Goal: Find specific page/section: Find specific page/section

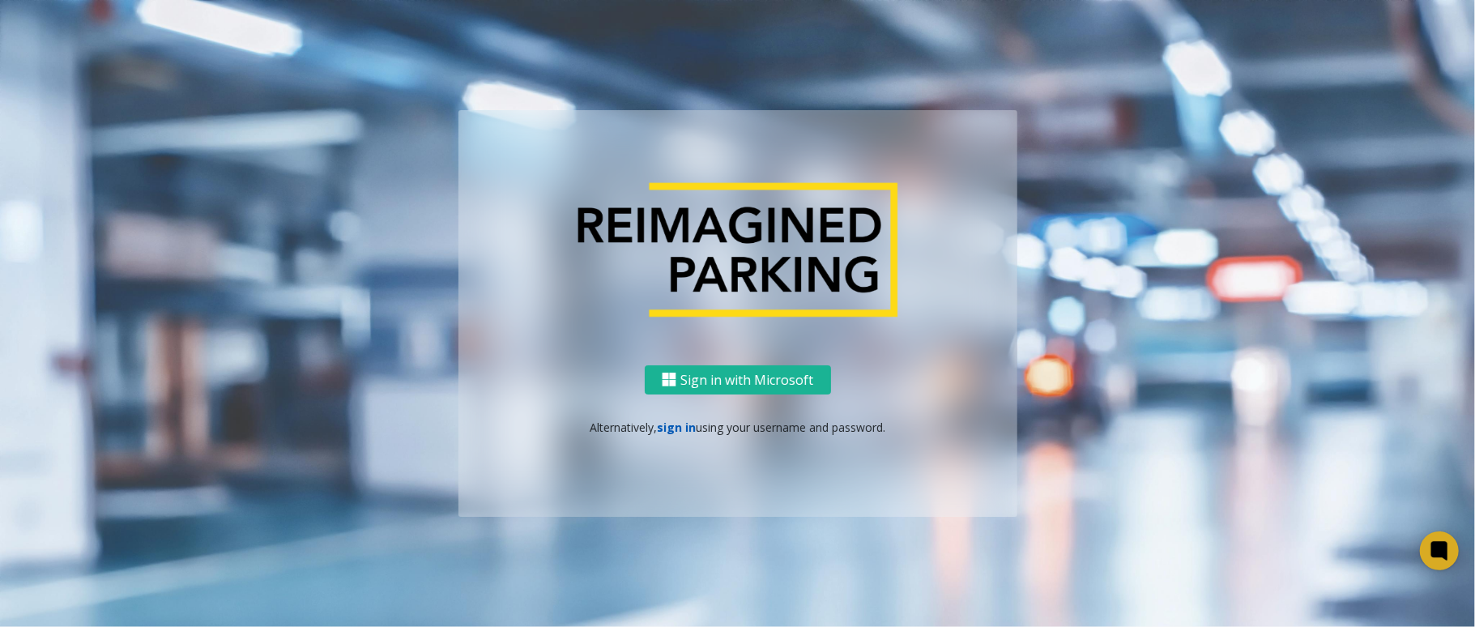
click at [685, 429] on link "sign in" at bounding box center [676, 427] width 39 height 15
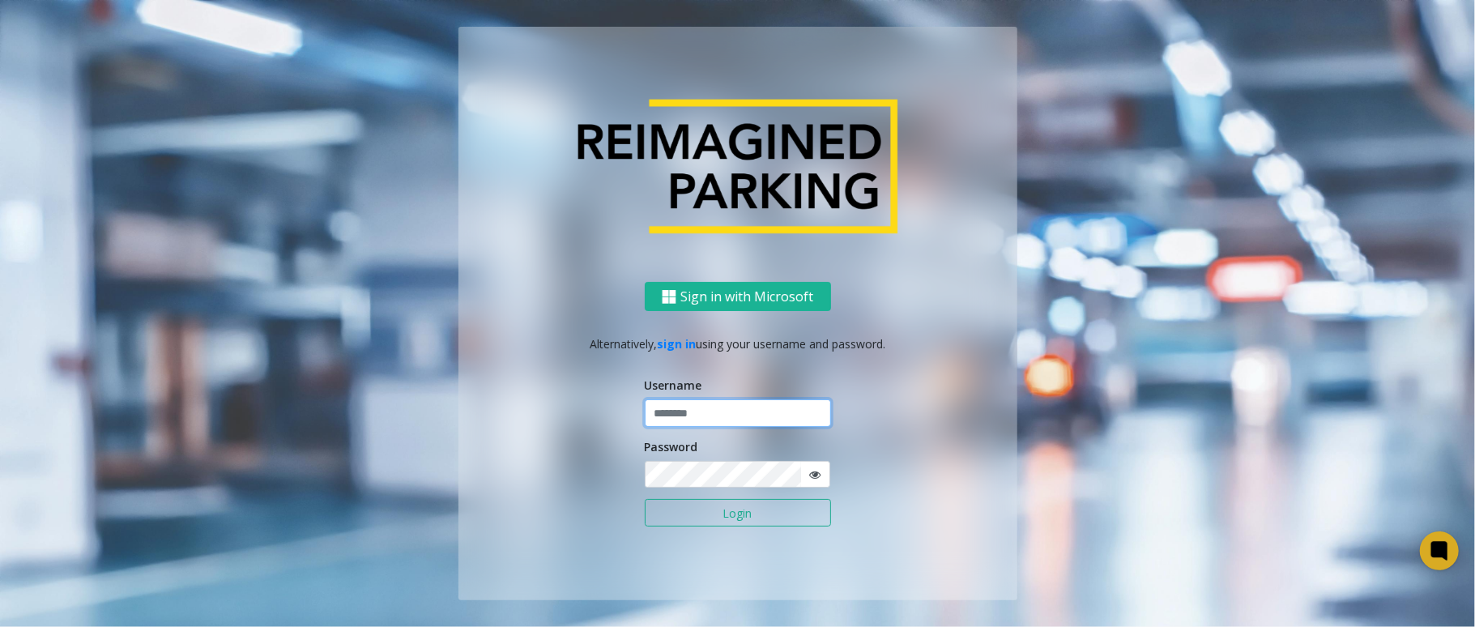
click at [685, 422] on input "text" at bounding box center [738, 413] width 186 height 28
type input "******"
click at [645, 499] on button "Login" at bounding box center [738, 513] width 186 height 28
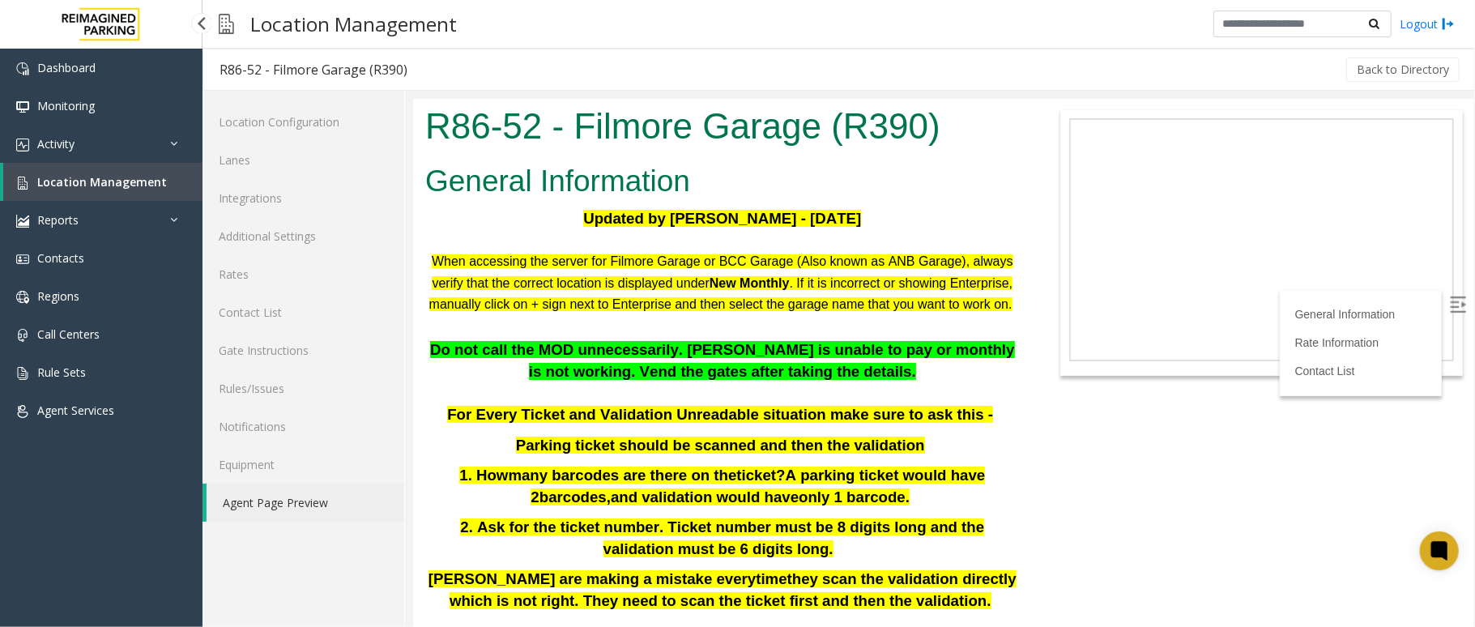
click at [163, 186] on link "Location Management" at bounding box center [102, 182] width 199 height 38
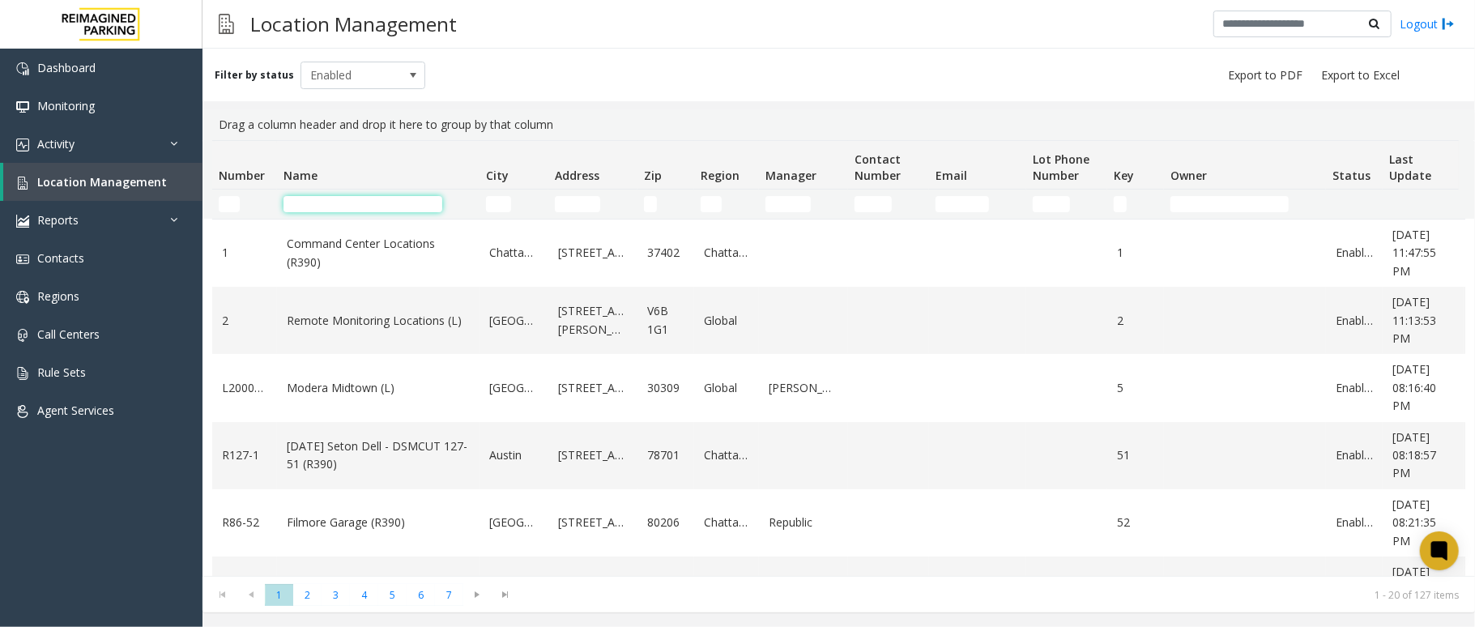
click at [353, 202] on input "Name Filter" at bounding box center [363, 204] width 159 height 16
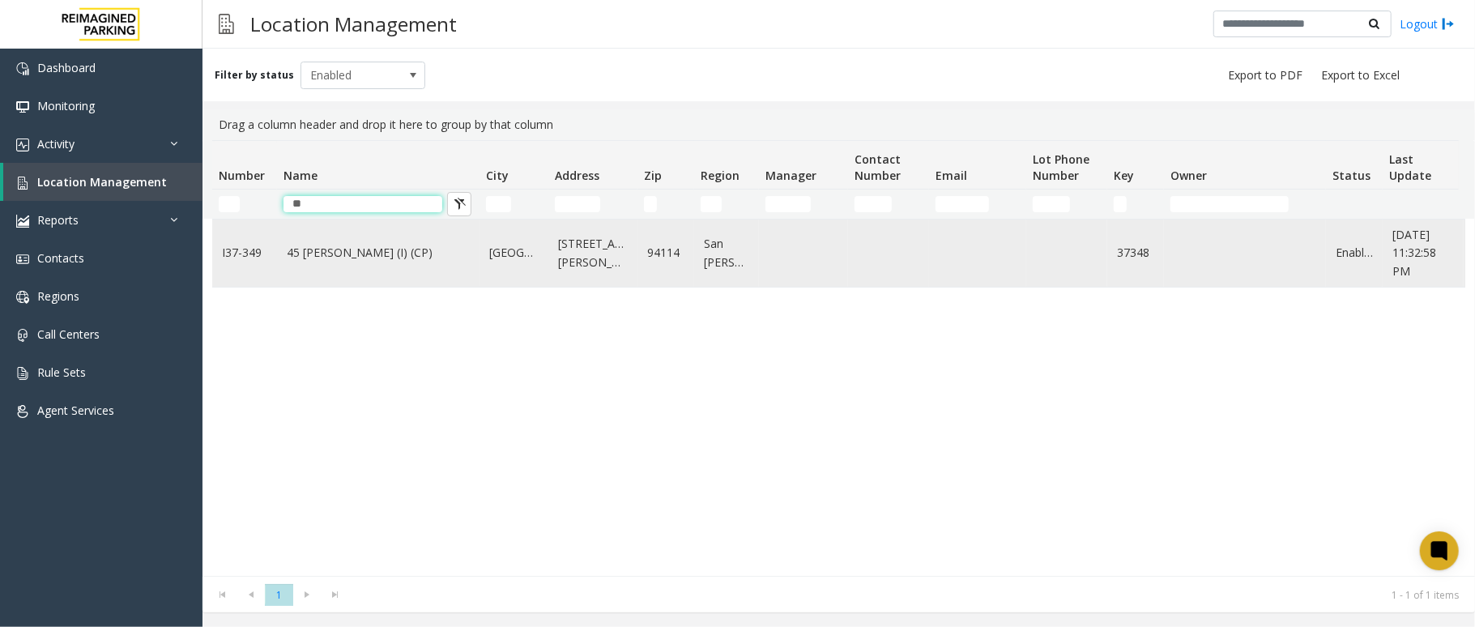
type input "**"
click at [335, 259] on link "45 [PERSON_NAME] (I) (CP)" at bounding box center [378, 253] width 183 height 18
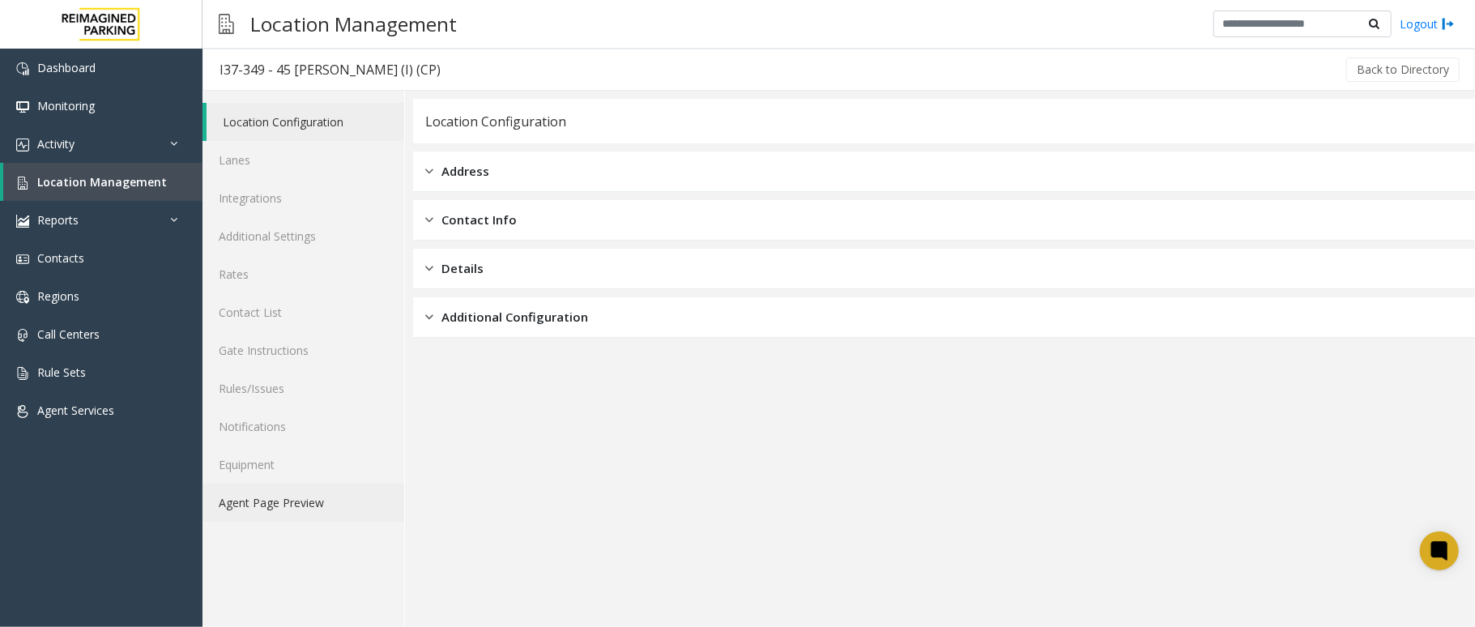
click at [258, 510] on link "Agent Page Preview" at bounding box center [304, 503] width 202 height 38
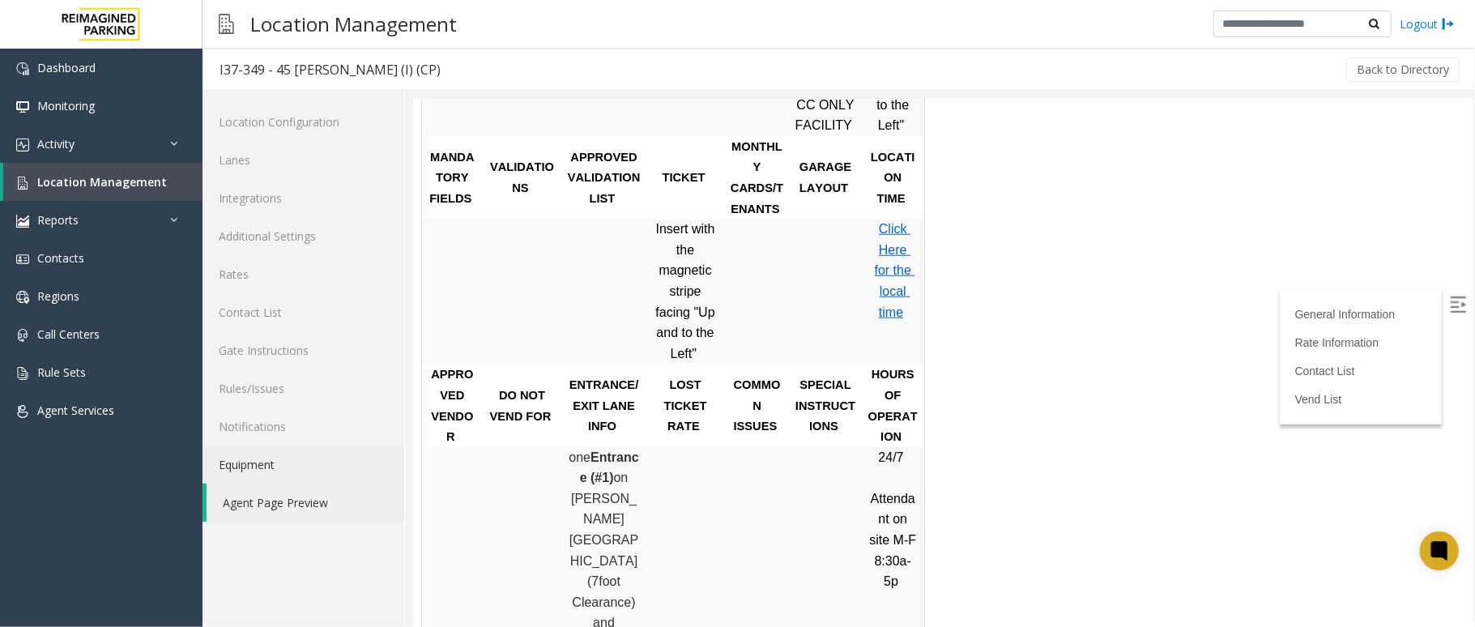
scroll to position [972, 0]
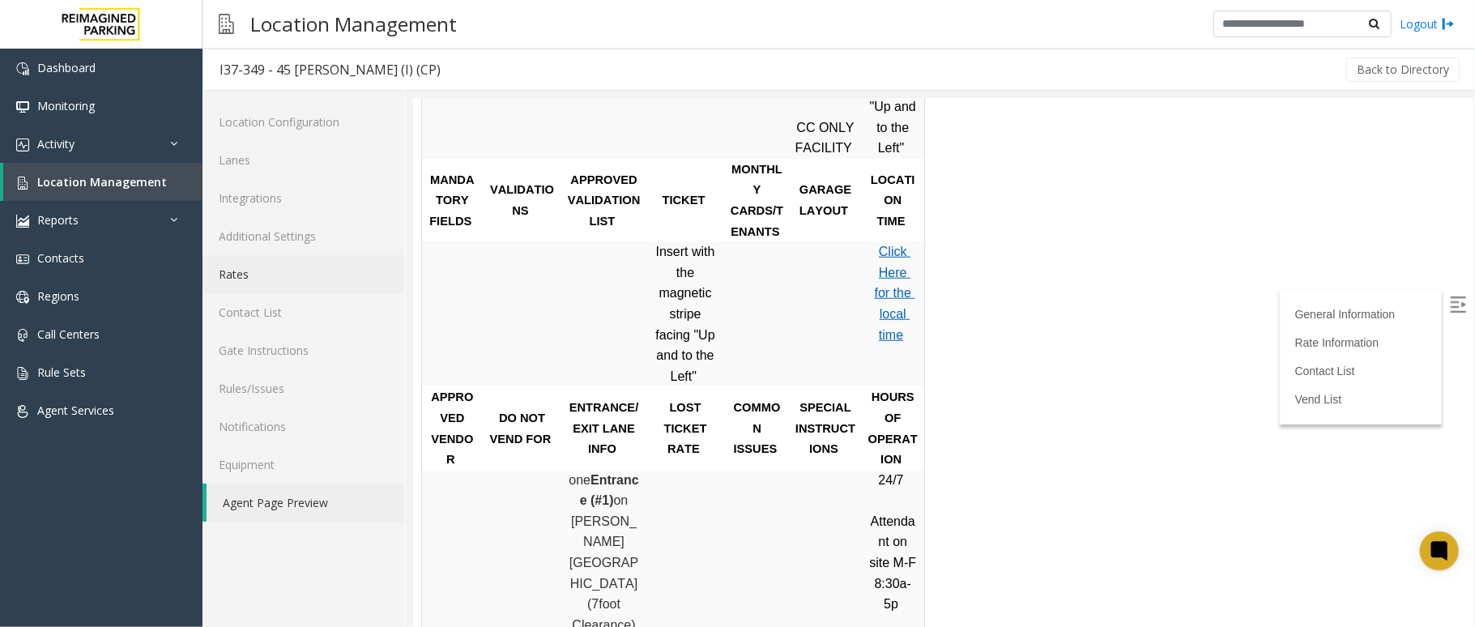
click at [238, 279] on link "Rates" at bounding box center [304, 274] width 202 height 38
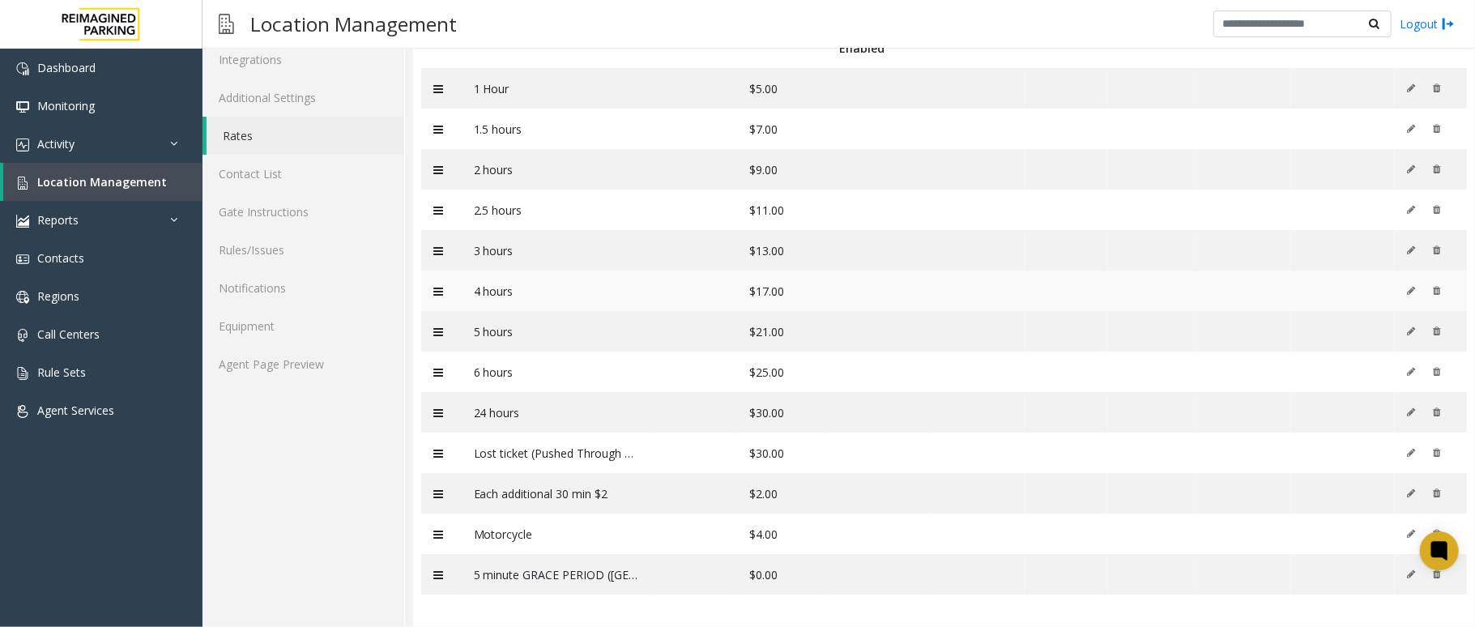
scroll to position [146, 0]
click at [629, 455] on td "Lost ticket (Pushed Through DP1100)" at bounding box center [558, 453] width 193 height 41
click at [357, 355] on link "Agent Page Preview" at bounding box center [304, 364] width 202 height 38
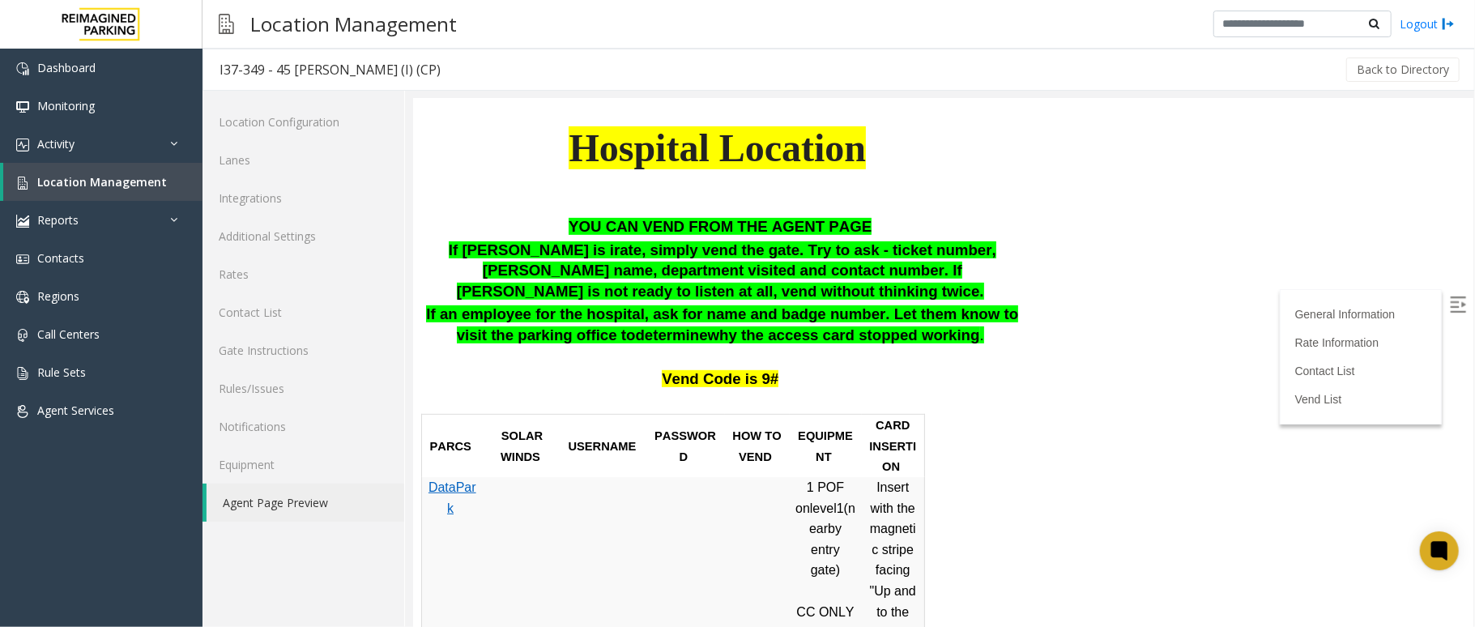
scroll to position [539, 0]
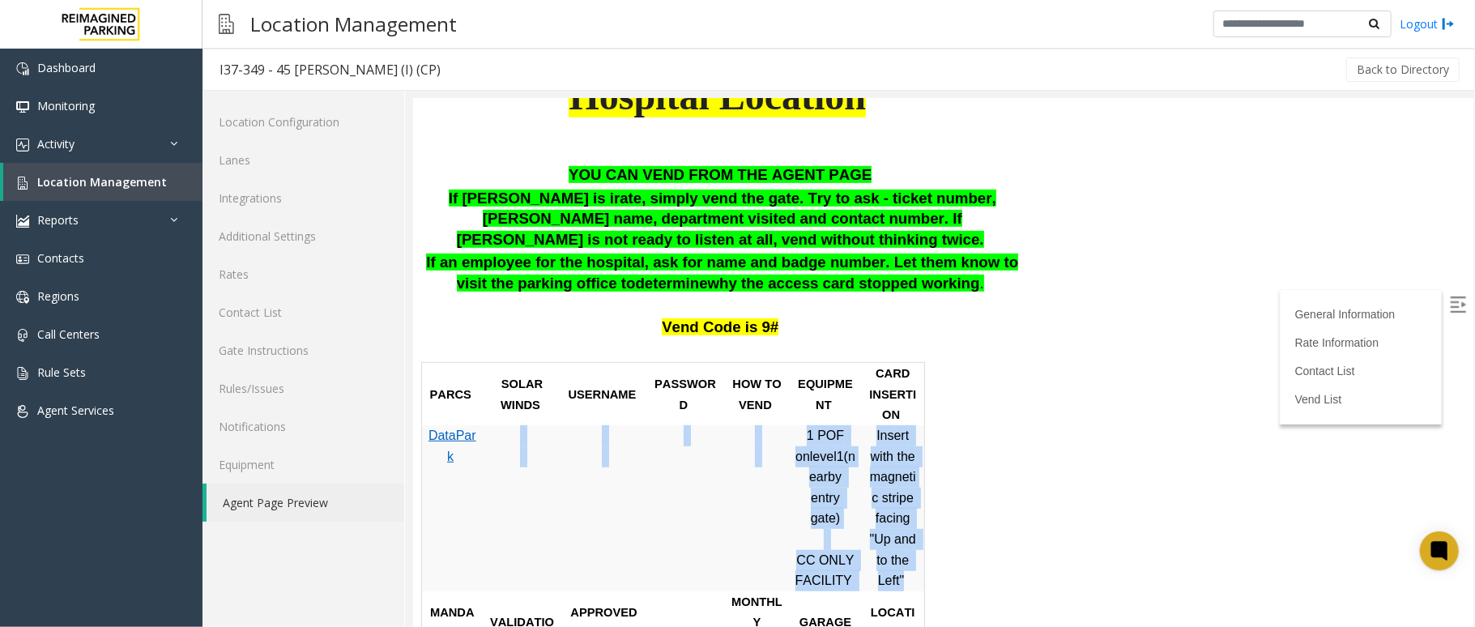
drag, startPoint x: 485, startPoint y: 386, endPoint x: 903, endPoint y: 537, distance: 444.3
click at [903, 537] on tr "DataPark 1 POF on level 1 (nearby entry gate) CC ONLY FACILITY Insert with the …" at bounding box center [672, 507] width 503 height 166
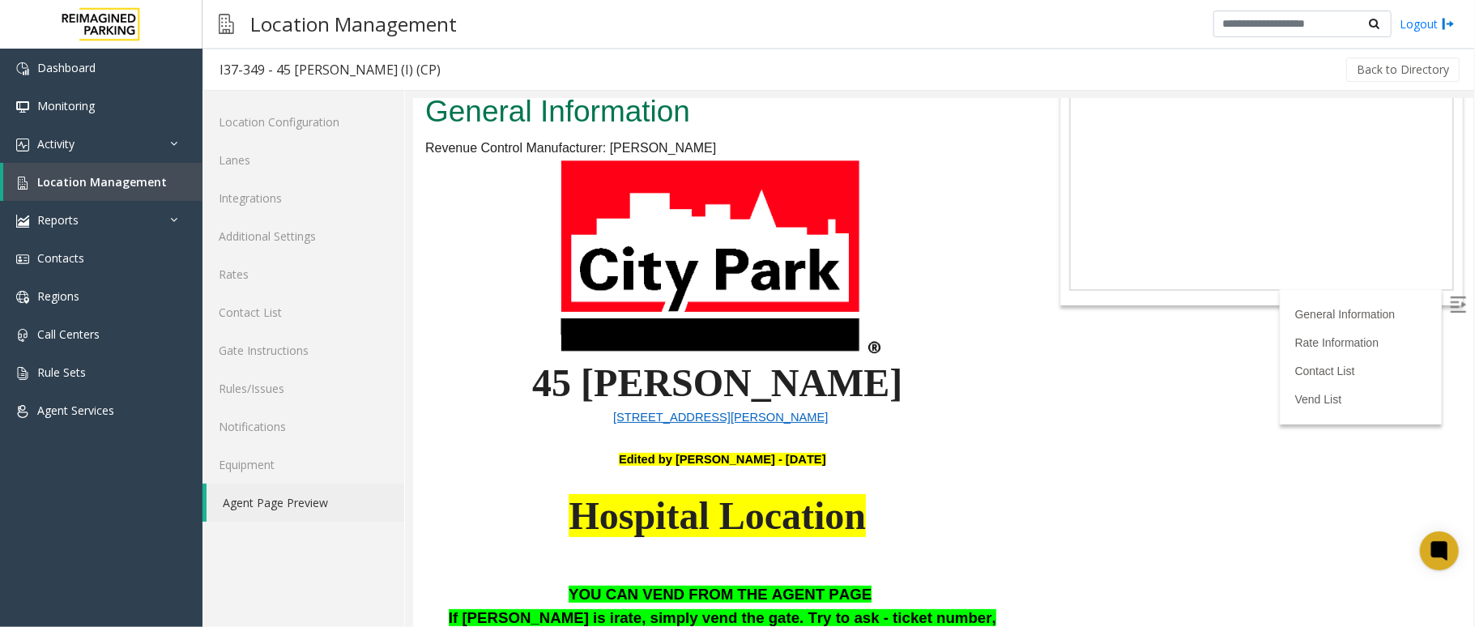
scroll to position [108, 0]
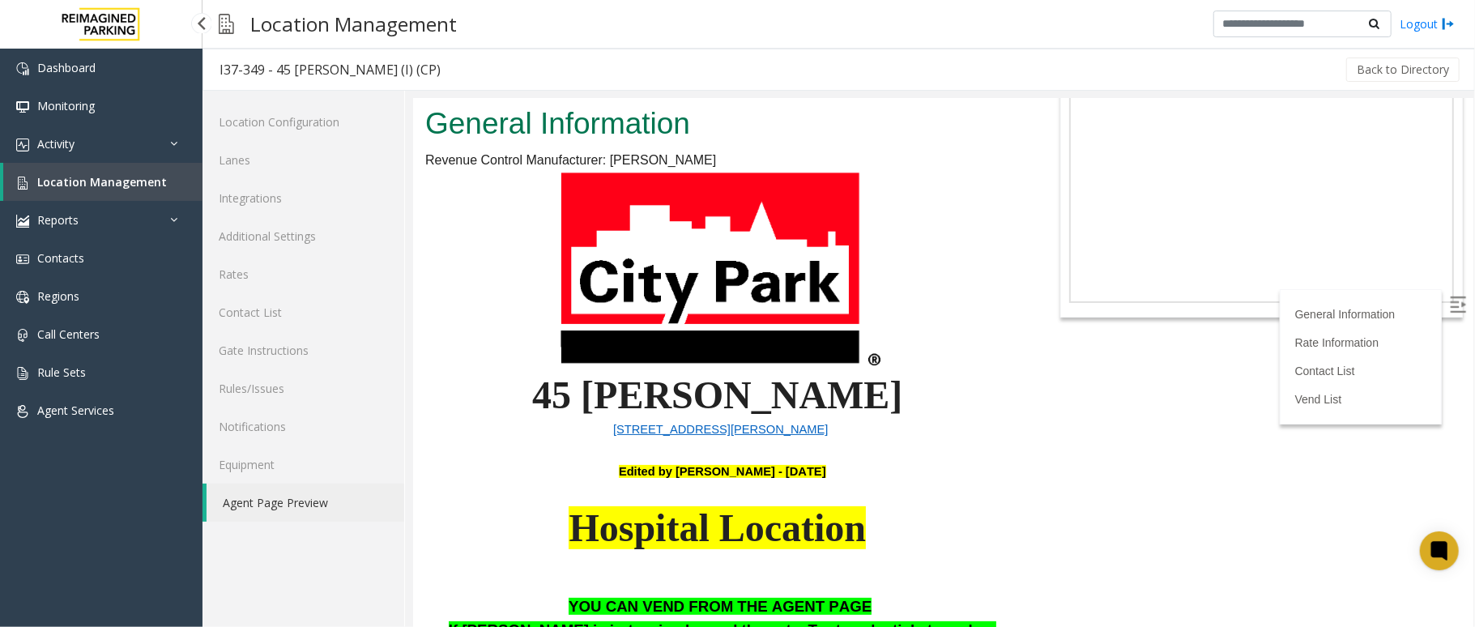
click at [170, 191] on link "Location Management" at bounding box center [102, 182] width 199 height 38
